Goal: Obtain resource: Obtain resource

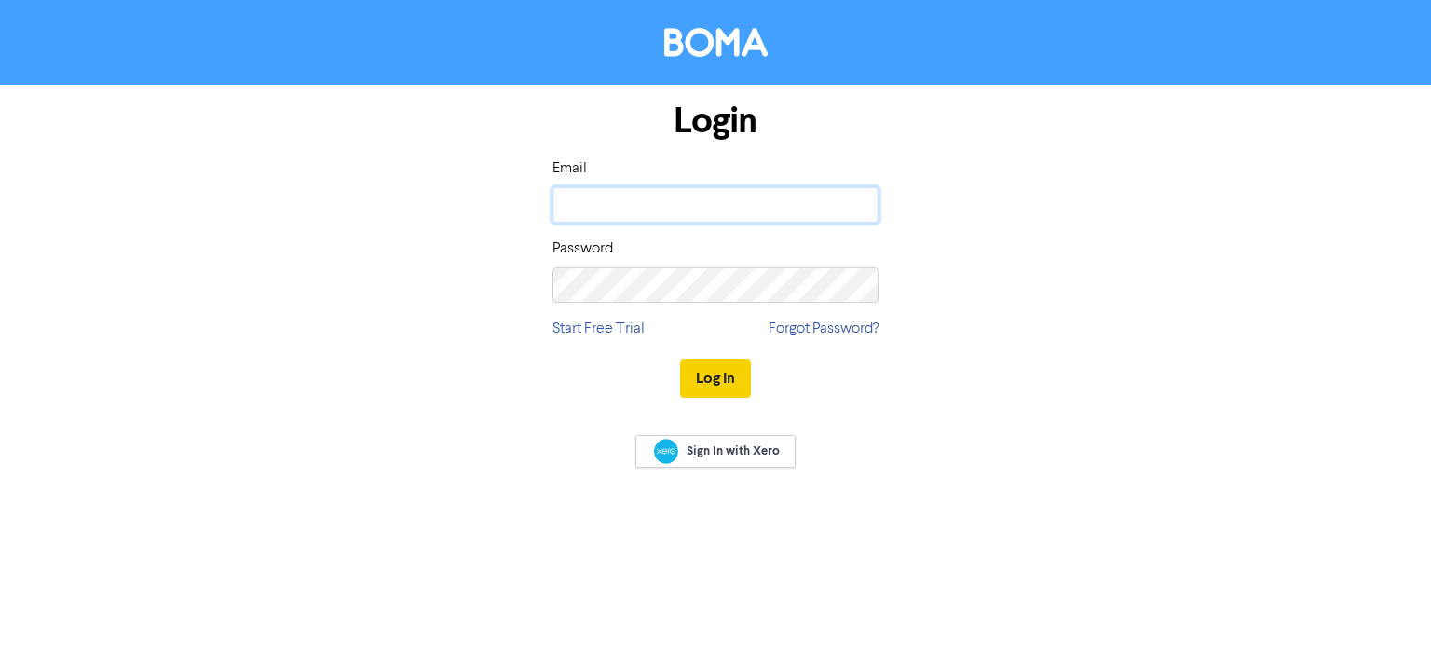
type input "[MEDICAL_DATA][EMAIL_ADDRESS][DOMAIN_NAME]"
click at [704, 368] on button "Log In" at bounding box center [715, 378] width 71 height 39
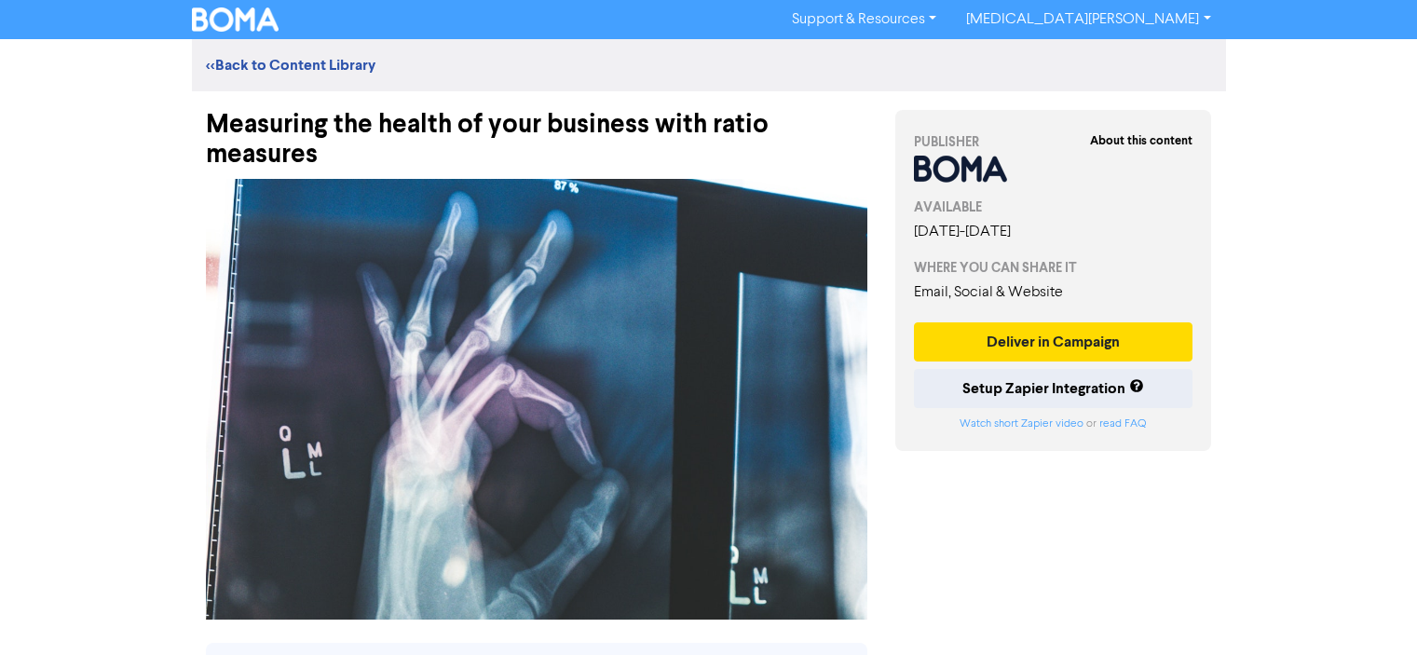
click at [1237, 138] on div "Support & Resources Video Tutorials FAQ & Guides Marketing Education [MEDICAL_D…" at bounding box center [708, 327] width 1417 height 655
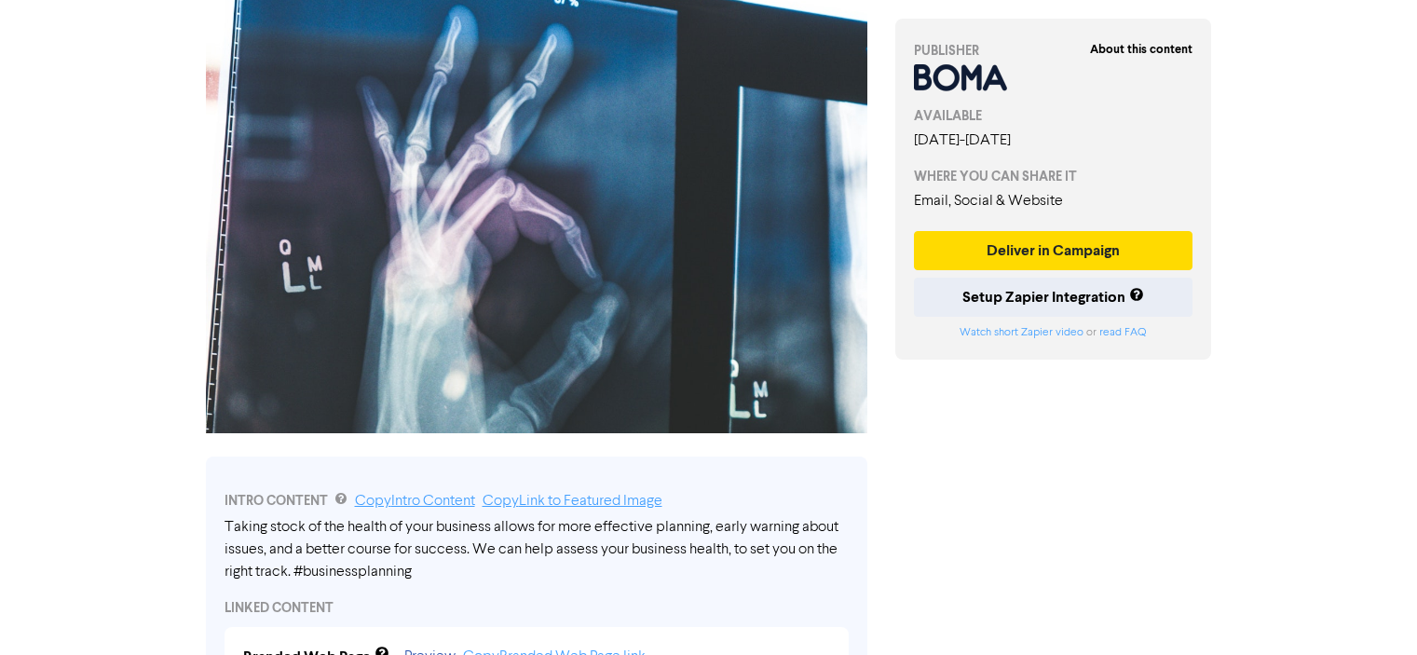
scroll to position [93, 0]
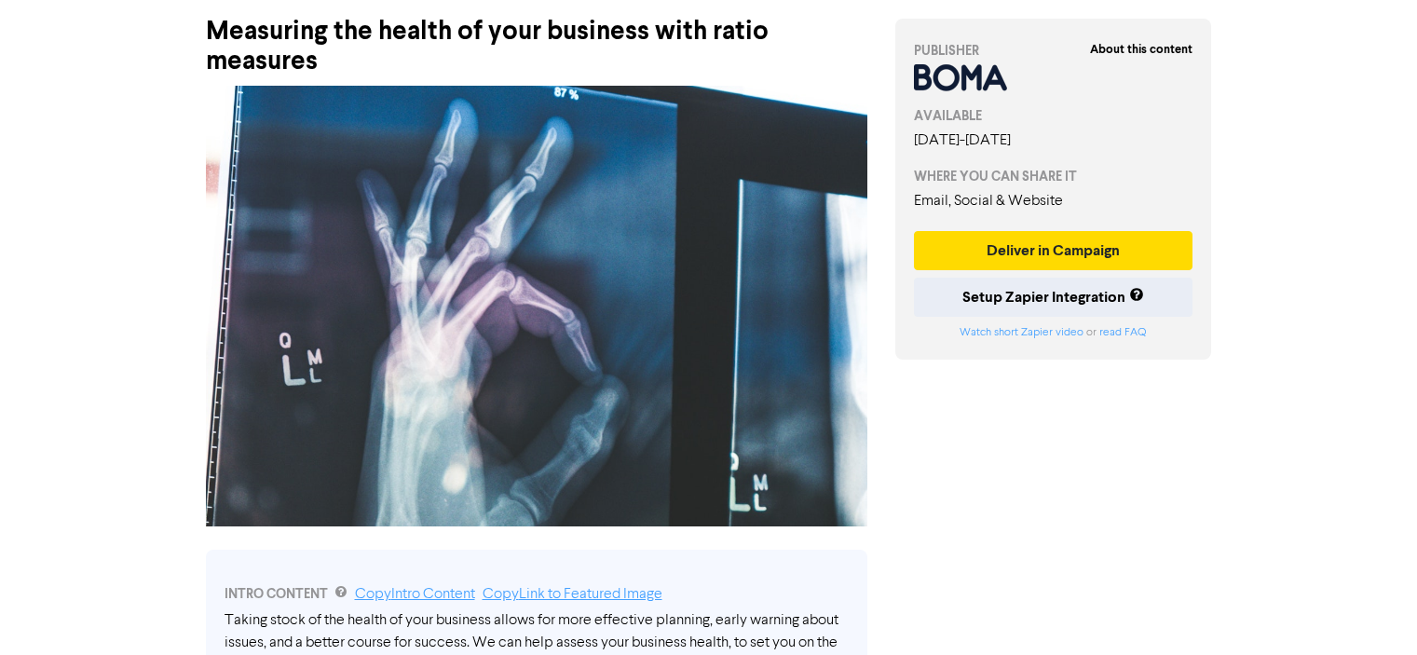
click at [1237, 153] on div "Support & Resources Video Tutorials FAQ & Guides Marketing Education [MEDICAL_D…" at bounding box center [708, 234] width 1417 height 655
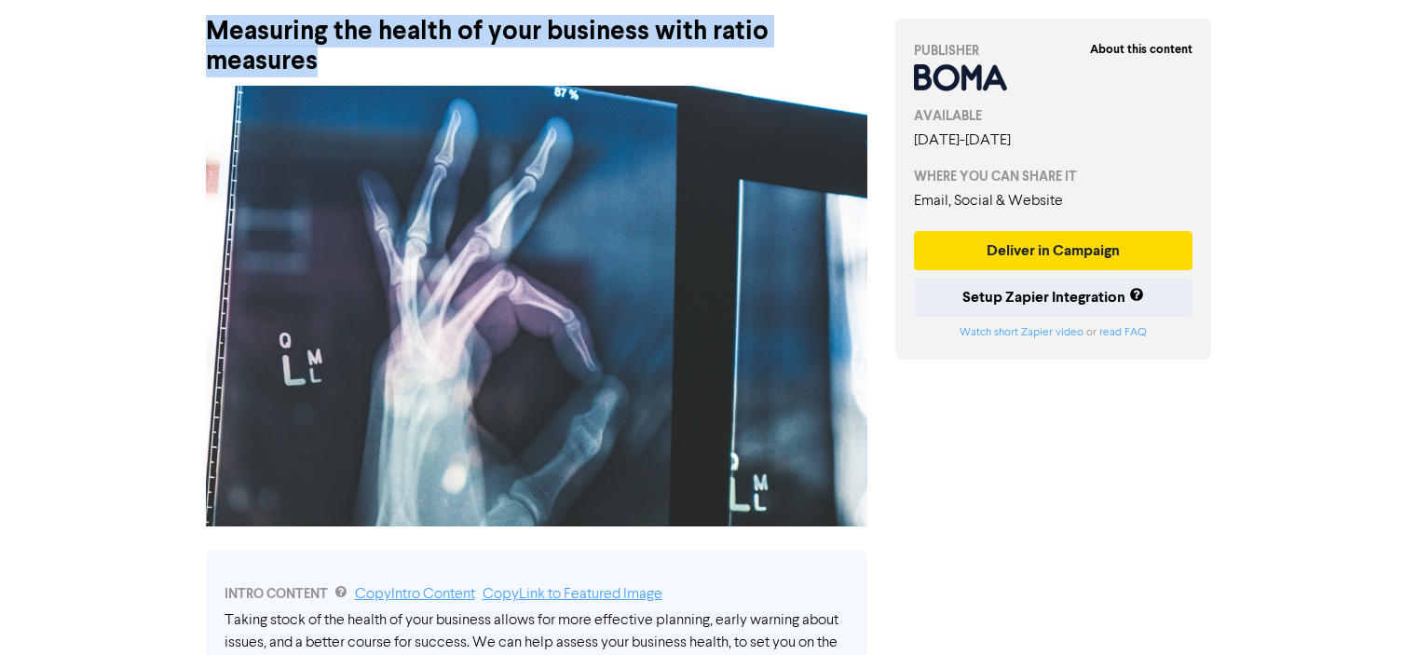
drag, startPoint x: 341, startPoint y: 61, endPoint x: 197, endPoint y: 25, distance: 147.7
click at [197, 25] on div "Measuring the health of your business with ratio measures" at bounding box center [536, 37] width 689 height 78
copy div "Measuring the health of your business with ratio measures"
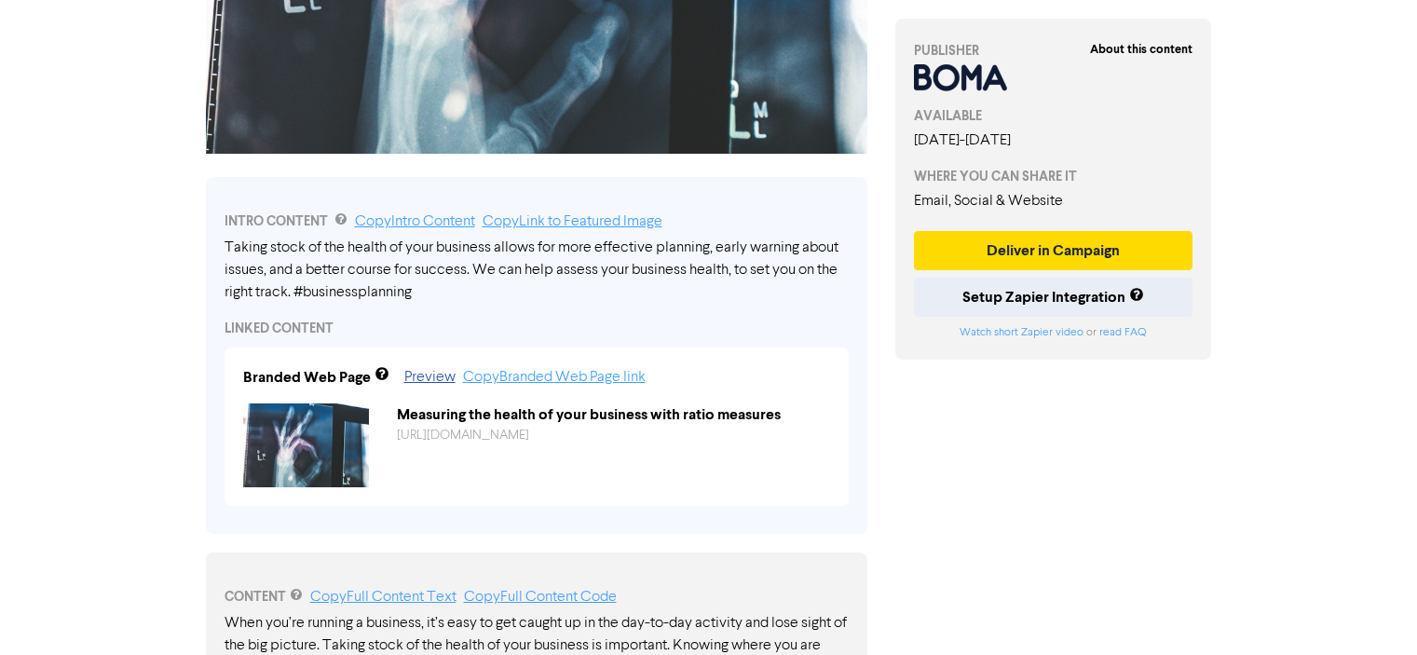
scroll to position [745, 0]
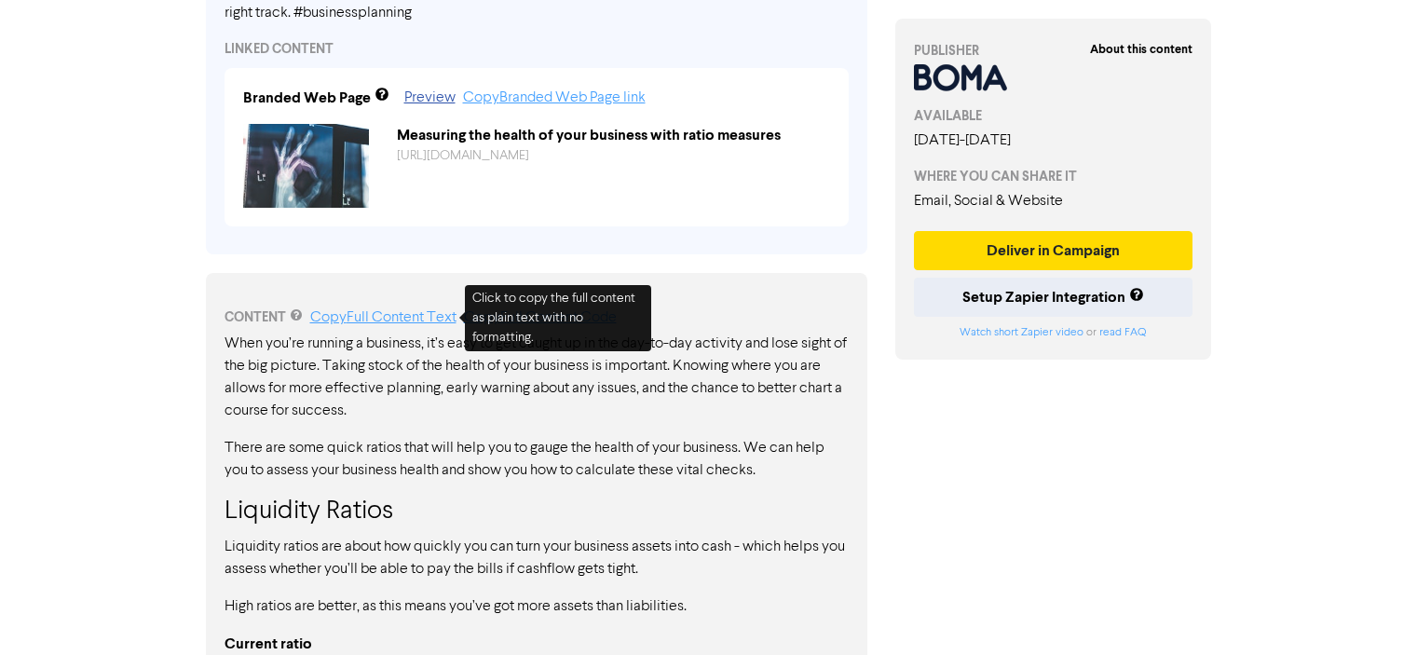
click at [371, 314] on link "Copy Full Content Text" at bounding box center [383, 317] width 146 height 15
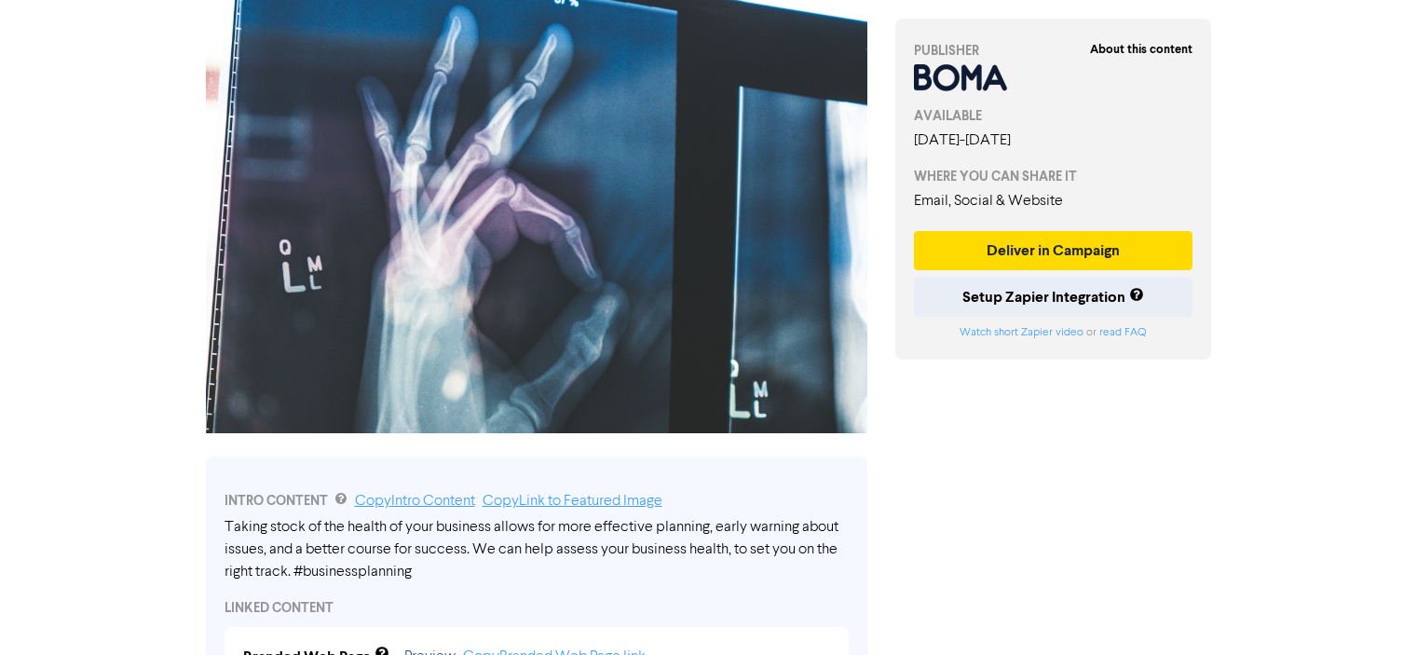
scroll to position [93, 0]
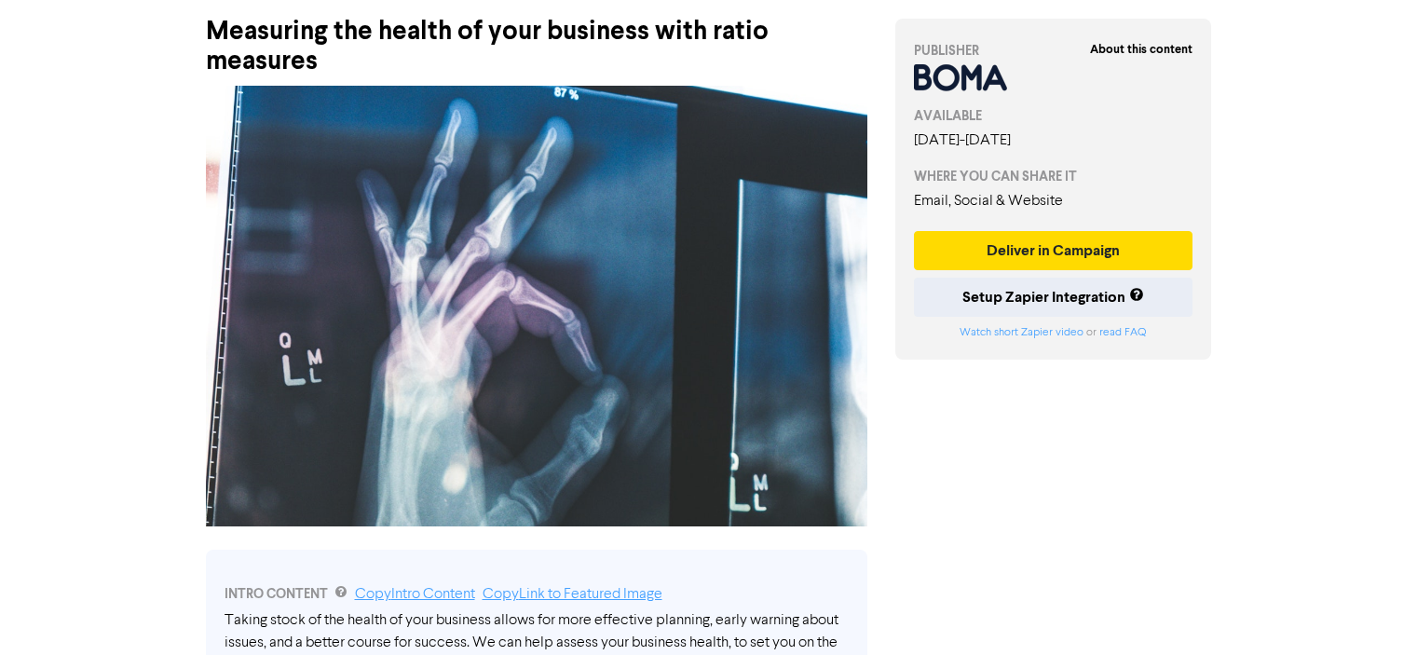
click at [445, 199] on img at bounding box center [536, 306] width 661 height 441
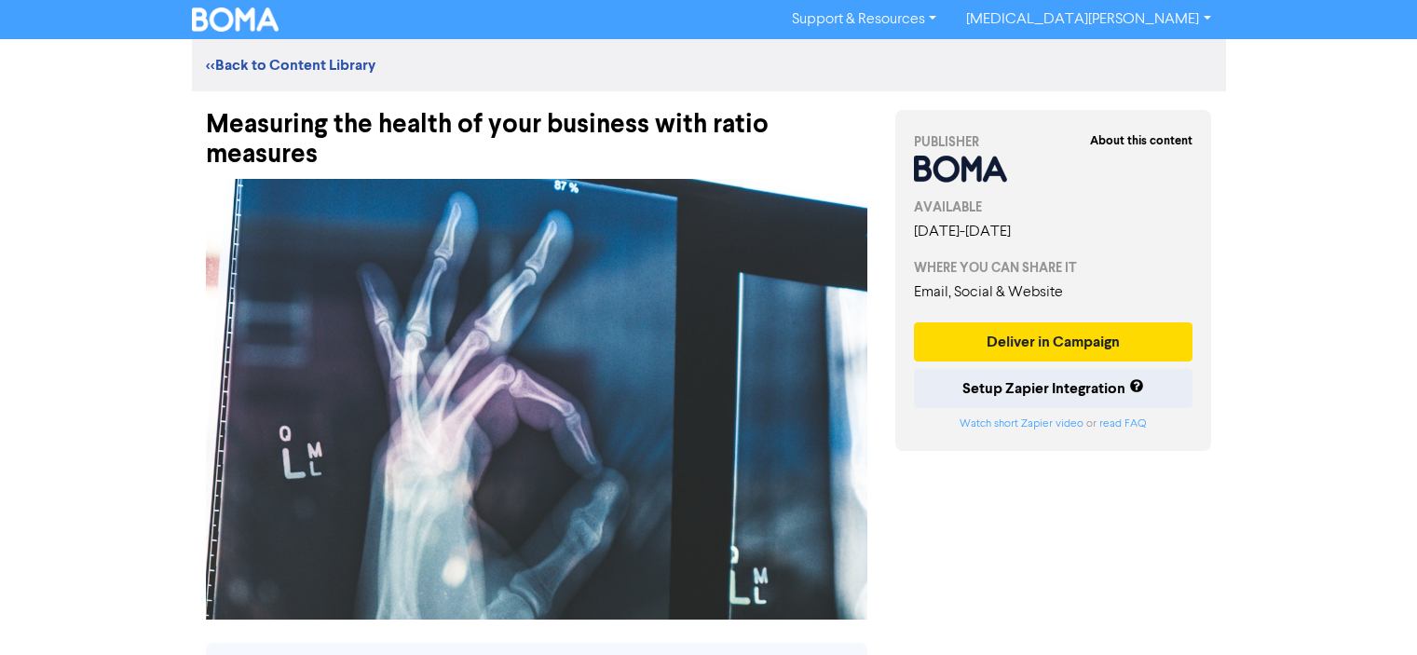
scroll to position [373, 0]
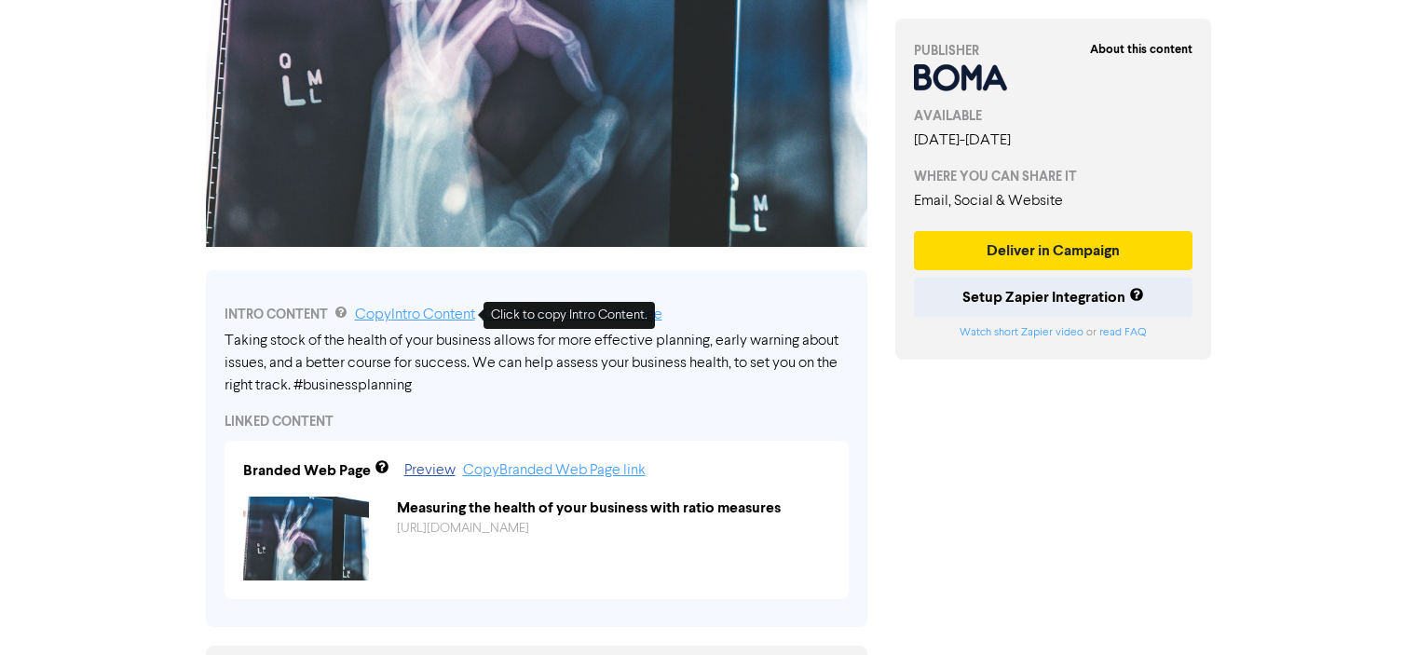
click at [437, 317] on link "Copy Intro Content" at bounding box center [415, 314] width 120 height 15
